Goal: Task Accomplishment & Management: Complete application form

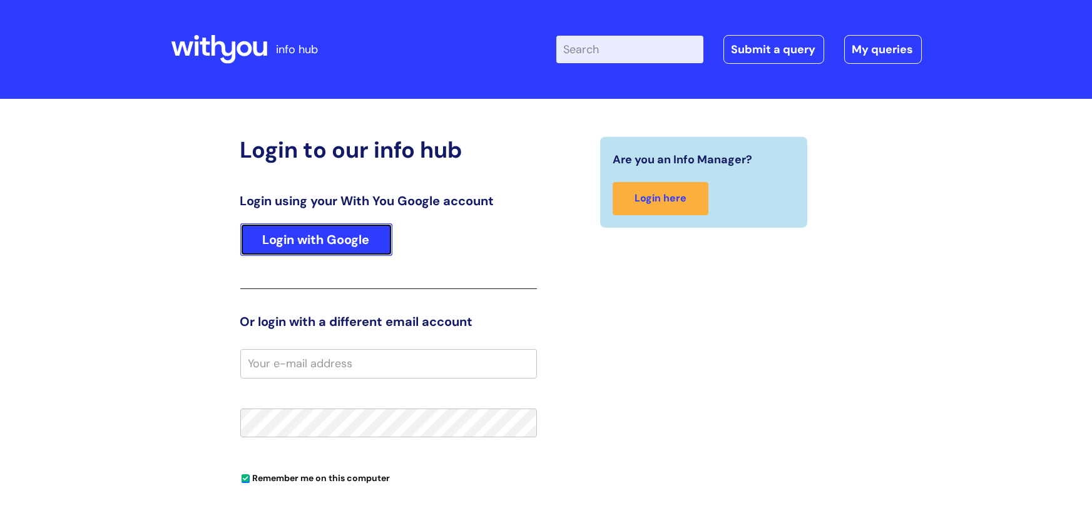
click at [326, 232] on link "Login with Google" at bounding box center [316, 239] width 152 height 33
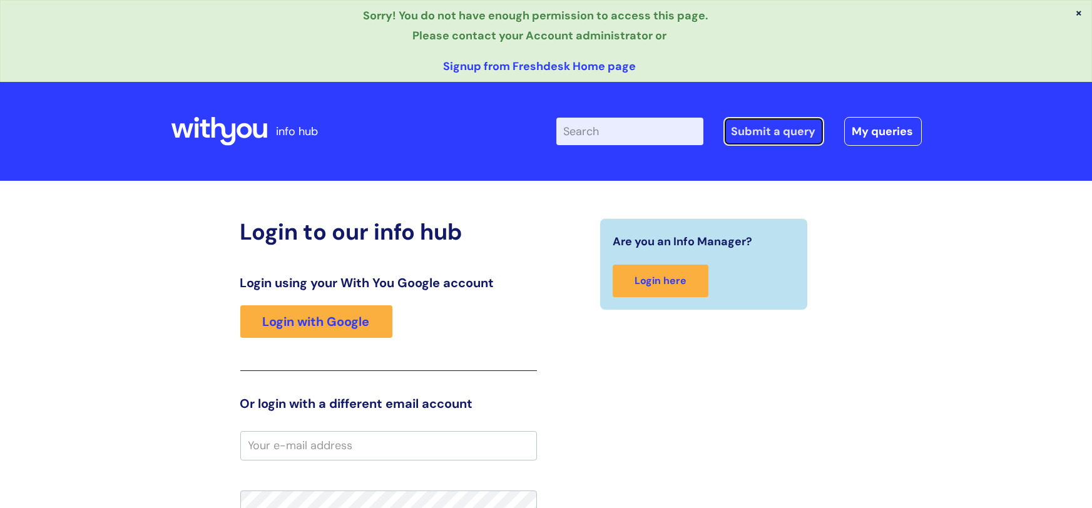
click at [793, 133] on link "Submit a query" at bounding box center [774, 131] width 101 height 29
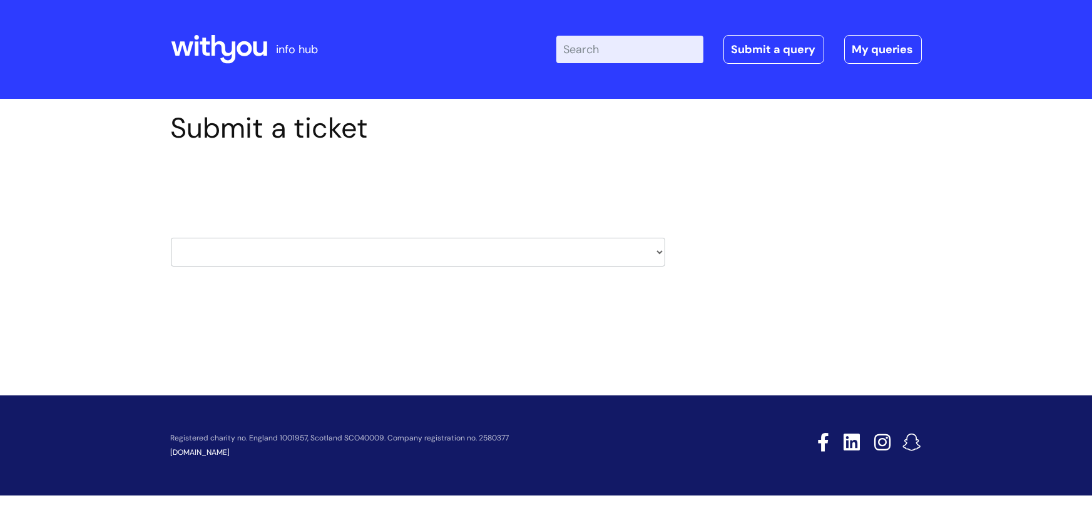
click at [645, 250] on select "HR / People IT and Support Clinical Drug Alerts Finance Accounts Data Support T…" at bounding box center [418, 252] width 495 height 29
select select "it_and_support"
click at [171, 238] on select "HR / People IT and Support Clinical Drug Alerts Finance Accounts Data Support T…" at bounding box center [418, 252] width 495 height 29
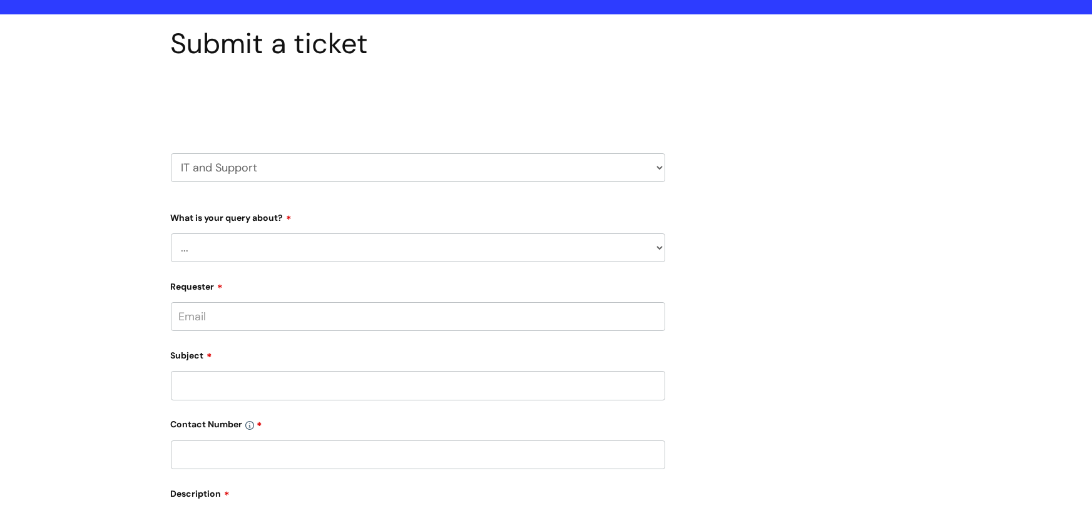
scroll to position [88, 0]
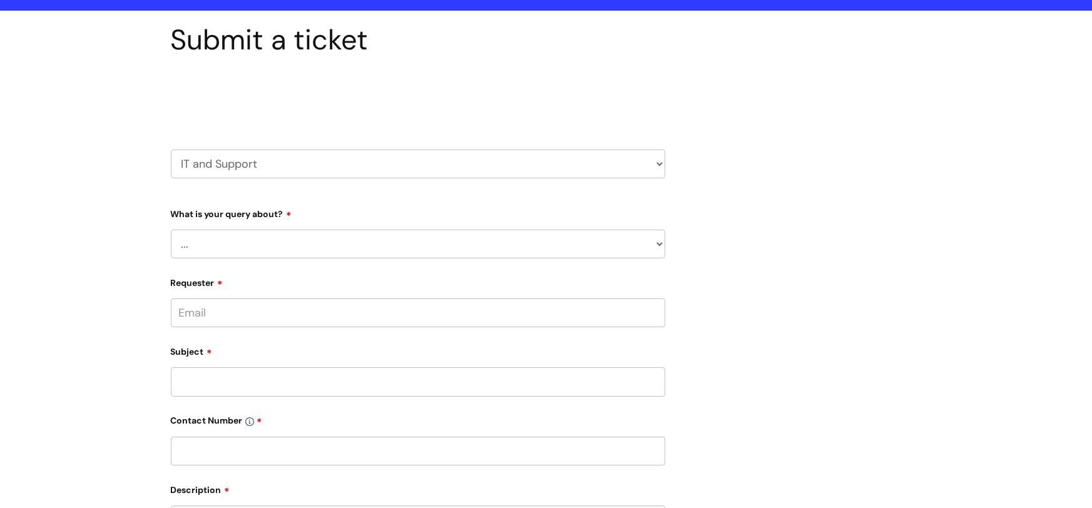
click at [550, 233] on select "... Mobile Phone Reset & MFA Accounts, Starters and Leavers IT Hardware issue I…" at bounding box center [418, 244] width 495 height 29
select select "I need help logging in"
click at [171, 230] on select "... Mobile Phone Reset & MFA Accounts, Starters and Leavers IT Hardware issue I…" at bounding box center [418, 244] width 495 height 29
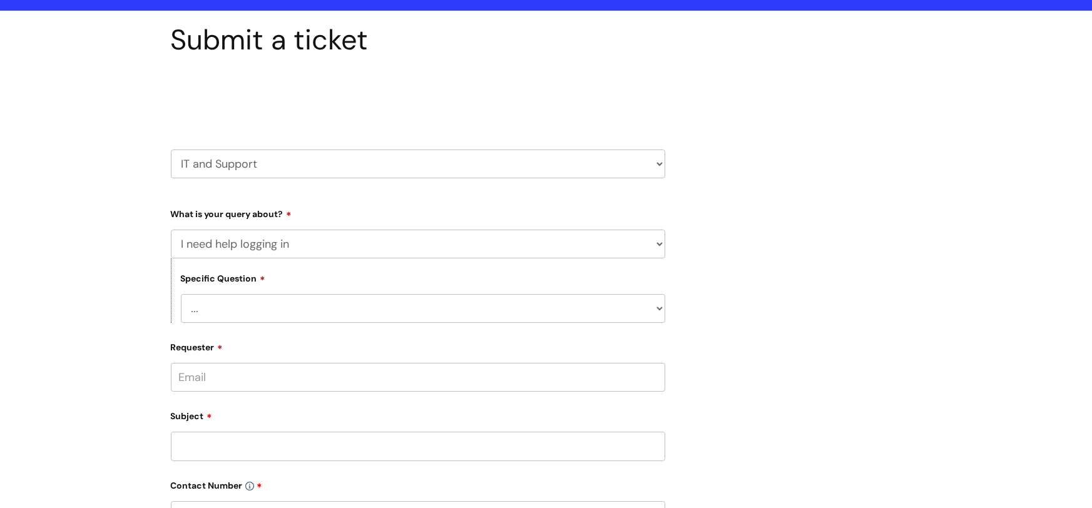
click at [543, 307] on select "... I need help logging into my laptop/chromebook I need access or help logging…" at bounding box center [423, 308] width 485 height 29
select select "I need access or help logging into a system, including Single Sign On"
click at [181, 294] on select "... I need help logging into my laptop/chromebook I need access or help logging…" at bounding box center [423, 308] width 485 height 29
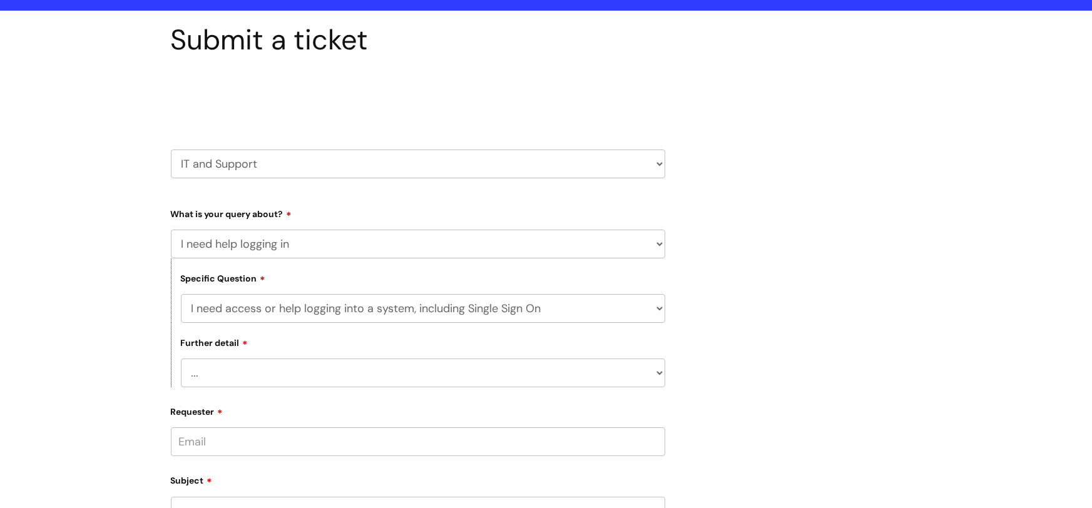
click at [341, 376] on select "... Nebula Halo IT Portal PCMIS Ulysses iTrent CJSM NHS email Summary Care Reco…" at bounding box center [423, 373] width 485 height 29
click at [1007, 312] on div "Submit a ticket Select issue type HR / People IT and Support Clinical Drug Aler…" at bounding box center [546, 467] width 1092 height 913
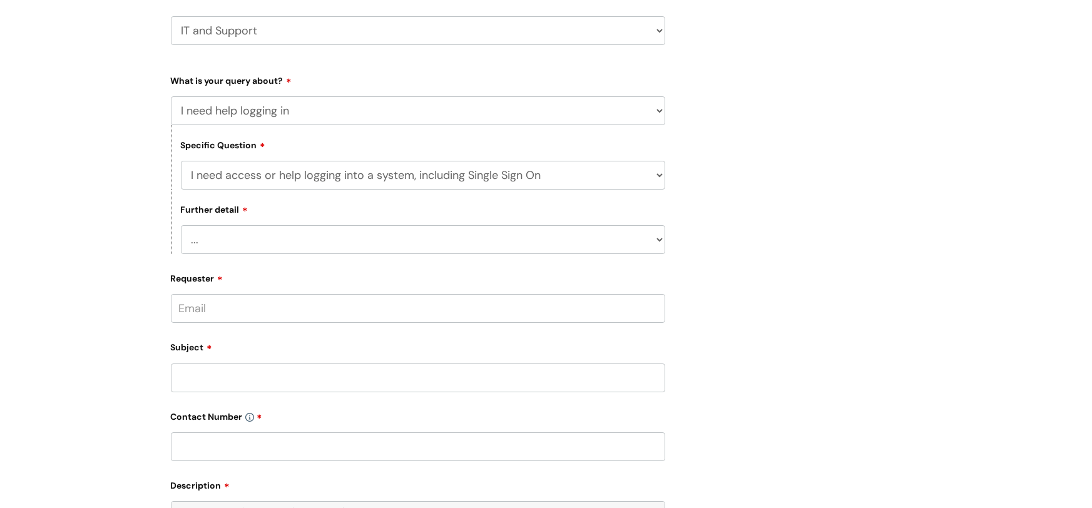
scroll to position [224, 0]
click at [652, 244] on select "... Nebula Halo IT Portal PCMIS Ulysses iTrent CJSM NHS email Summary Care Reco…" at bounding box center [423, 237] width 485 height 29
select select "Anything else"
click at [181, 223] on select "... Nebula Halo IT Portal PCMIS Ulysses iTrent CJSM NHS email Summary Care Reco…" at bounding box center [423, 237] width 485 height 29
click at [536, 312] on input "Requester" at bounding box center [418, 306] width 495 height 29
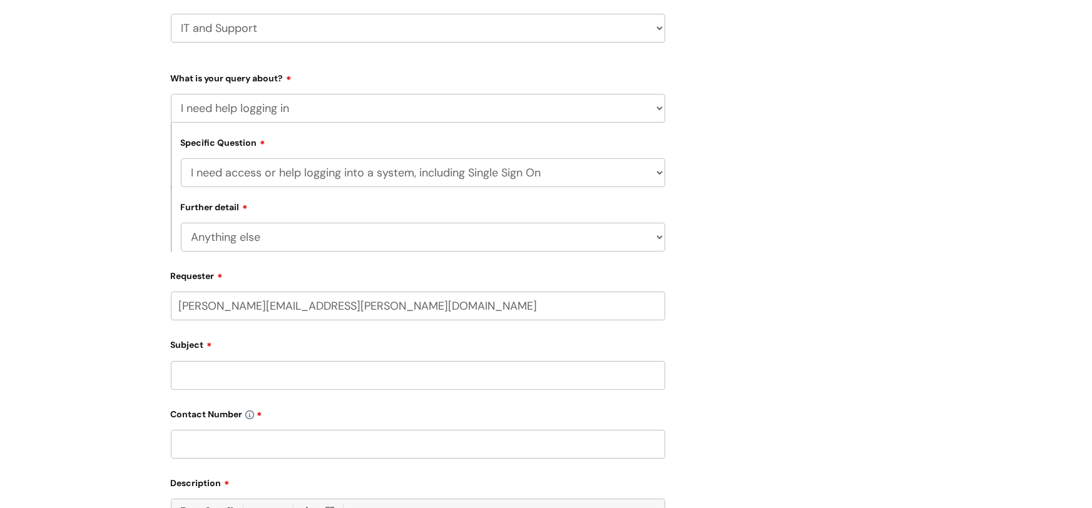
type input "matthew.dodd@wearewithyou.org.uk"
type input "logging into with you info hub"
drag, startPoint x: 334, startPoint y: 377, endPoint x: 337, endPoint y: 367, distance: 10.3
click at [334, 376] on form "Type Of Request ... Accounts (Finance) Alerts! (For clinical team) Data Protect…" at bounding box center [418, 416] width 495 height 697
click at [339, 365] on input "text" at bounding box center [418, 355] width 495 height 29
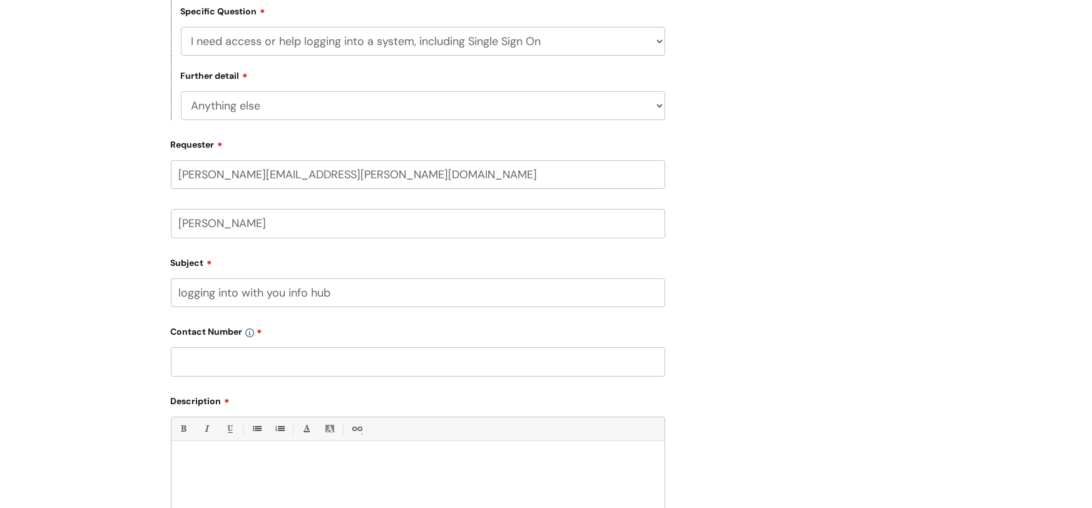
scroll to position [366, 0]
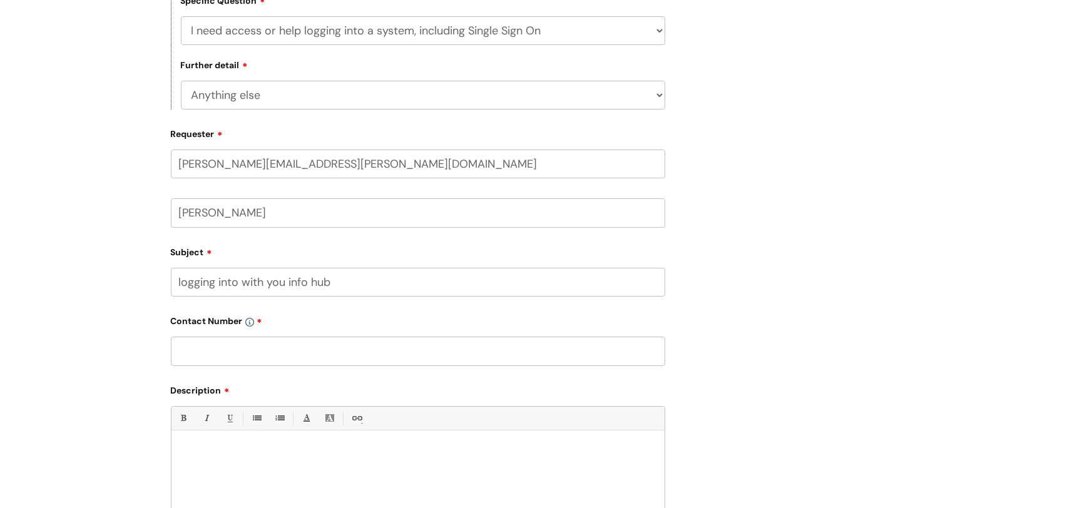
type input "Matthew Dodd"
click at [369, 342] on input "text" at bounding box center [418, 351] width 495 height 29
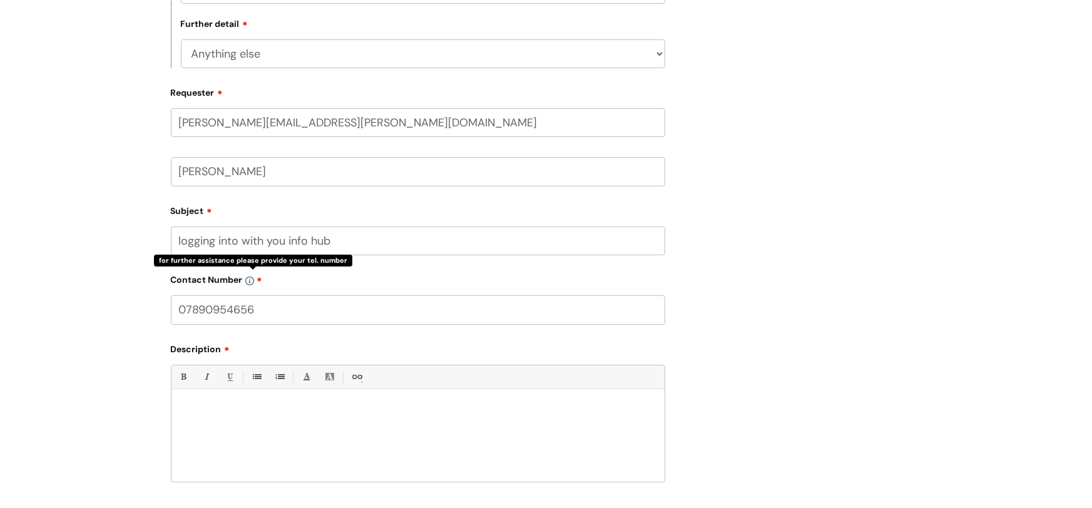
scroll to position [474, 0]
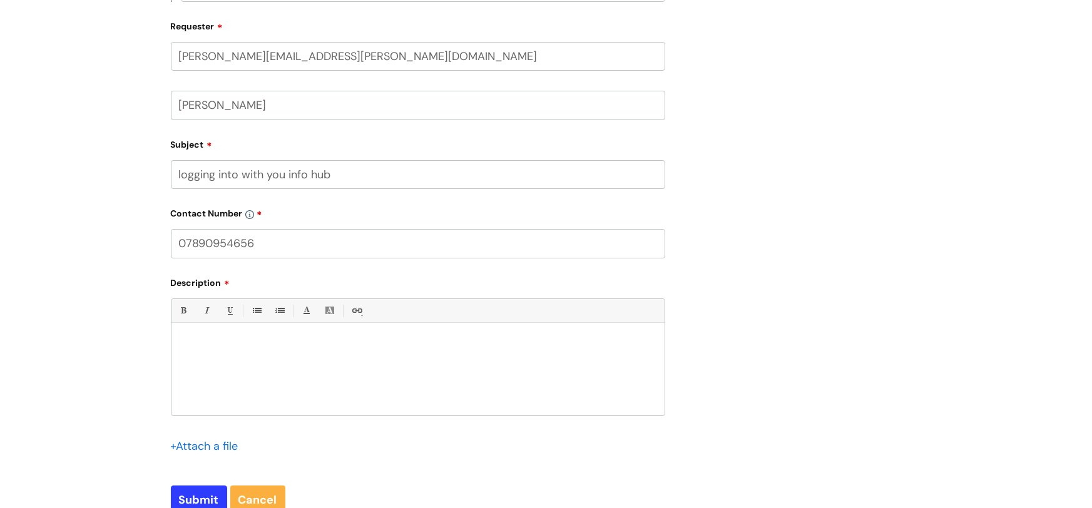
type input "07890954656"
click at [260, 346] on p at bounding box center [418, 344] width 474 height 11
click at [344, 340] on p "please can i have some help, i cant log into info system" at bounding box center [418, 344] width 474 height 11
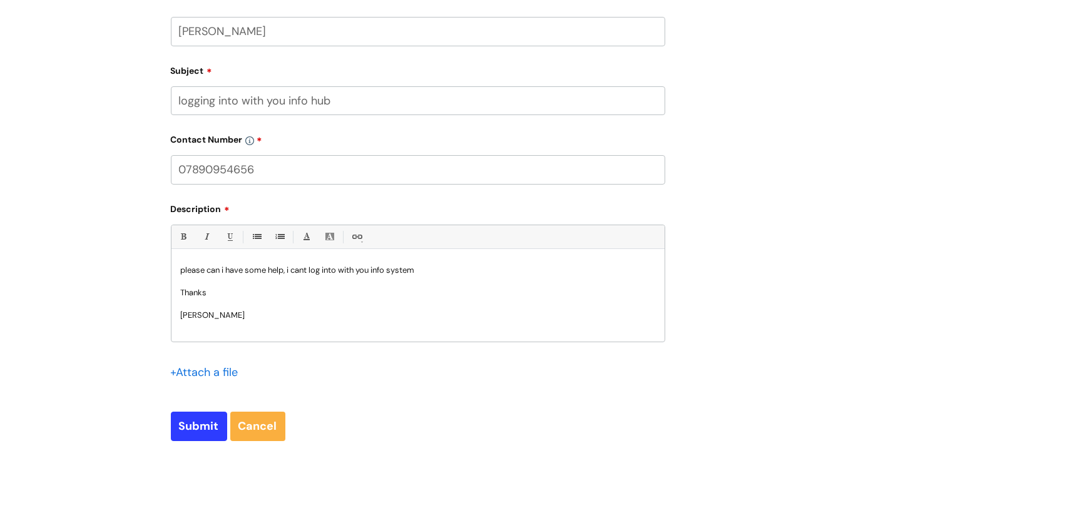
scroll to position [550, 0]
click at [421, 267] on p "please can i have some help, i cant log into with you info system" at bounding box center [418, 268] width 474 height 11
click at [177, 419] on input "Submit" at bounding box center [199, 424] width 56 height 29
type input "Please Wait..."
